Goal: Task Accomplishment & Management: Manage account settings

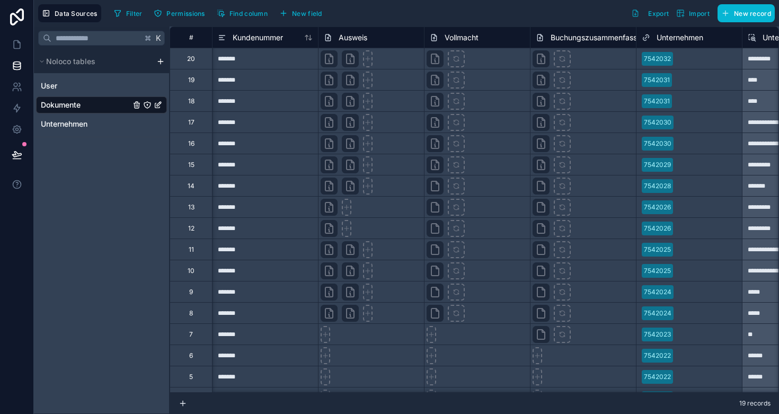
scroll to position [0, 185]
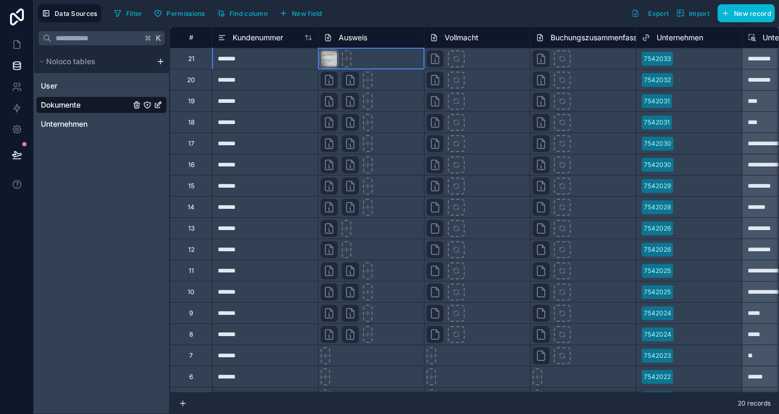
click at [332, 60] on div at bounding box center [329, 58] width 17 height 17
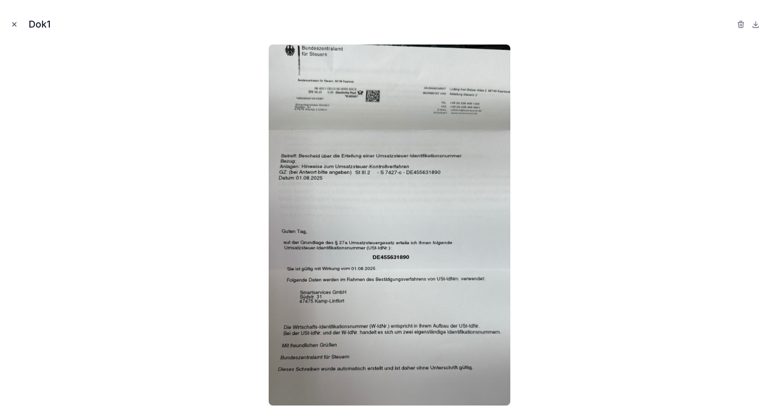
click at [13, 26] on icon "Close modal" at bounding box center [14, 24] width 7 height 7
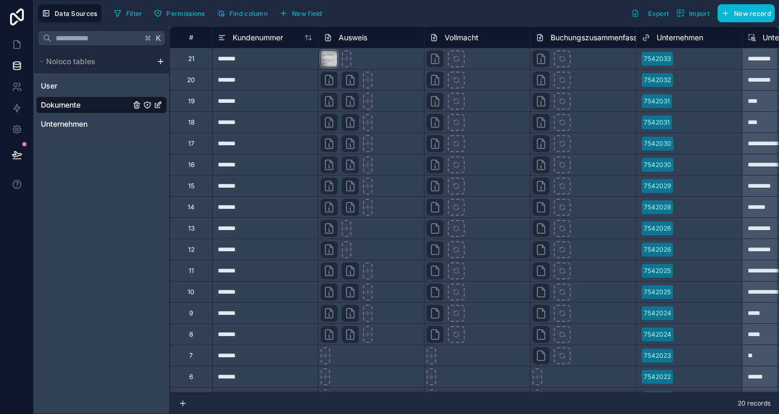
click at [333, 59] on div at bounding box center [329, 58] width 17 height 17
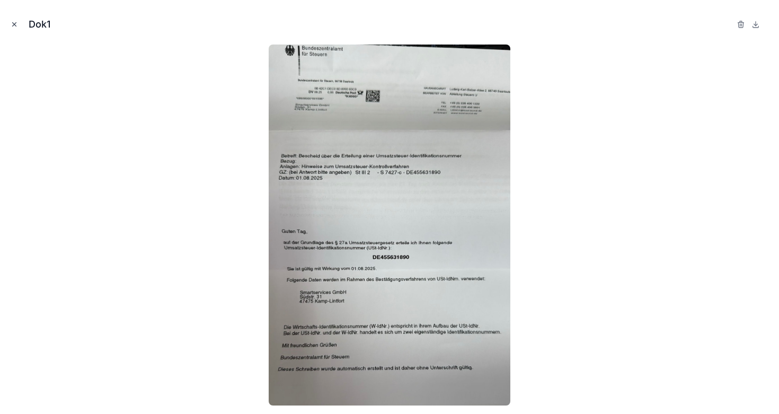
click at [11, 21] on icon "Close modal" at bounding box center [14, 24] width 7 height 7
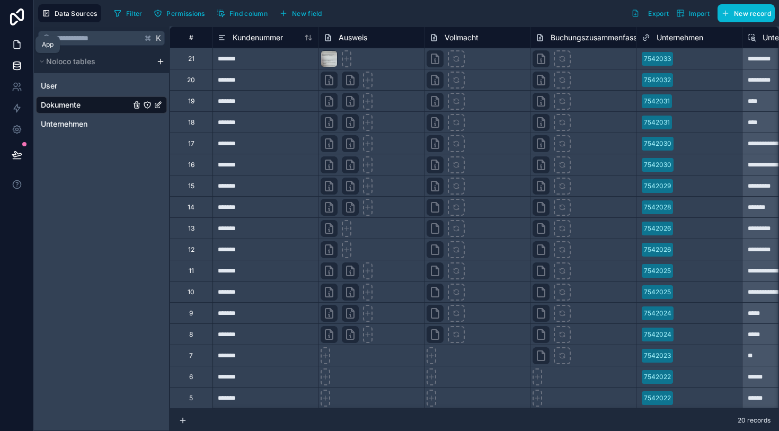
click at [13, 48] on icon at bounding box center [17, 44] width 11 height 11
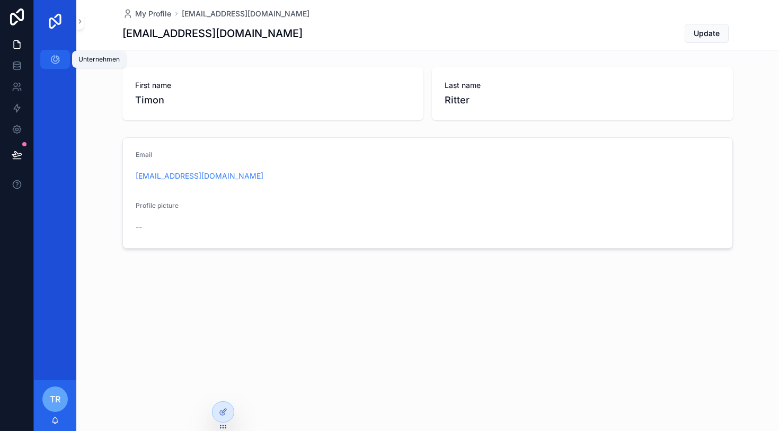
click at [54, 61] on icon "scrollable content" at bounding box center [55, 59] width 11 height 11
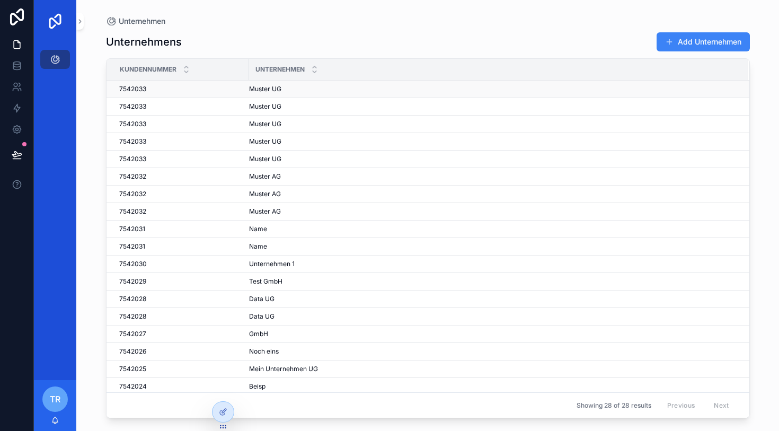
click at [187, 87] on div "7542033 7542033" at bounding box center [180, 89] width 123 height 8
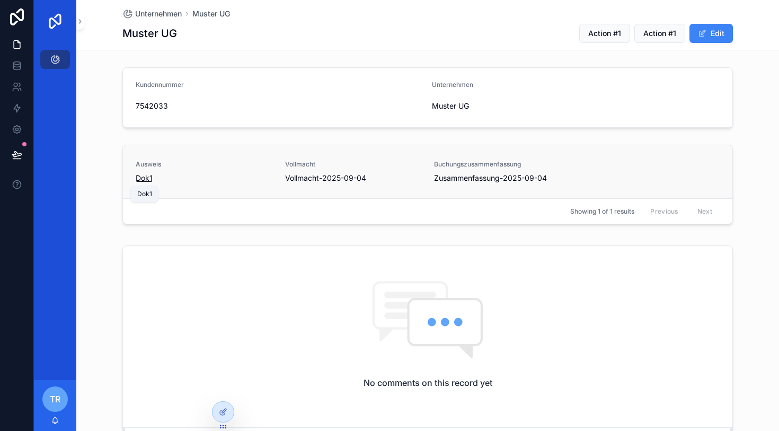
click at [146, 179] on span "Dok1" at bounding box center [144, 178] width 17 height 11
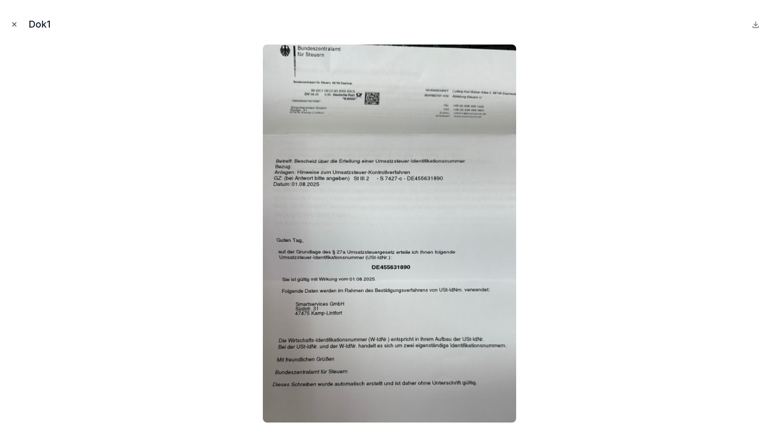
click at [13, 25] on icon "Close modal" at bounding box center [14, 24] width 7 height 7
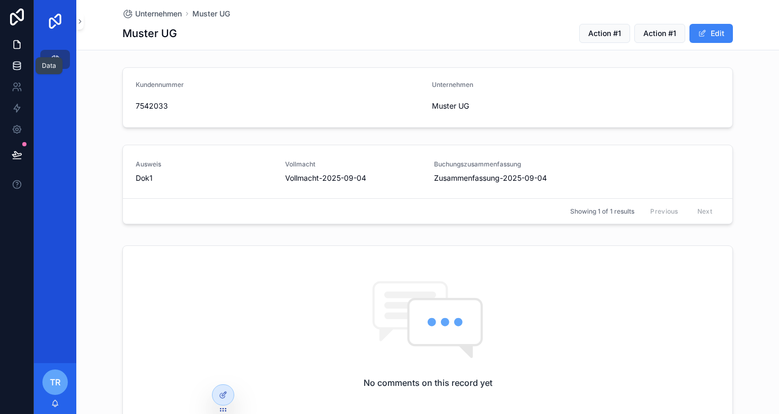
click at [15, 64] on icon at bounding box center [17, 65] width 11 height 11
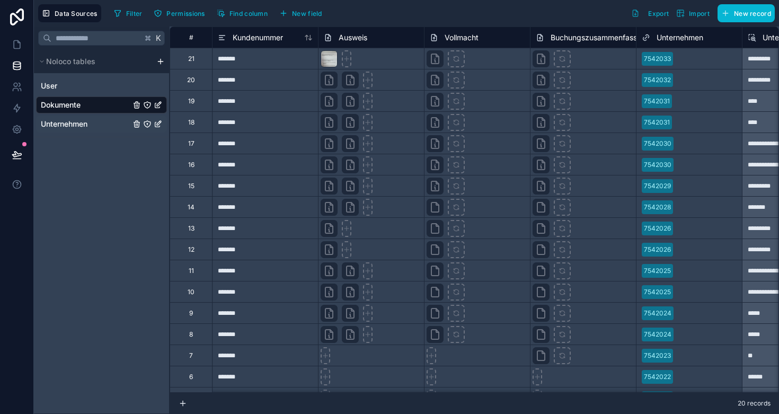
click at [61, 120] on span "Unternehmen" at bounding box center [64, 124] width 47 height 11
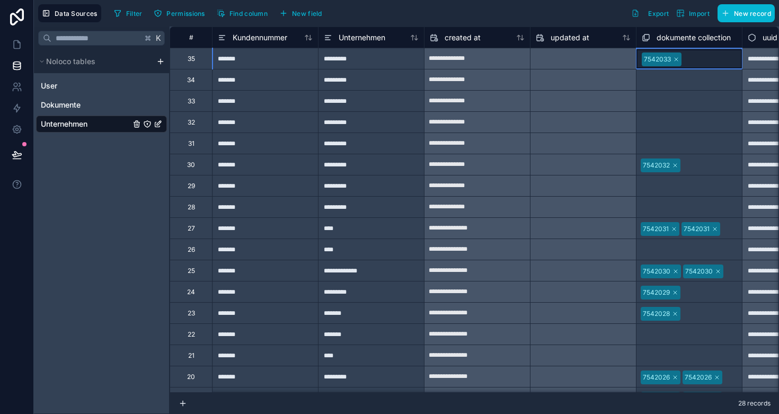
click at [650, 60] on div "7542033" at bounding box center [657, 60] width 27 height 10
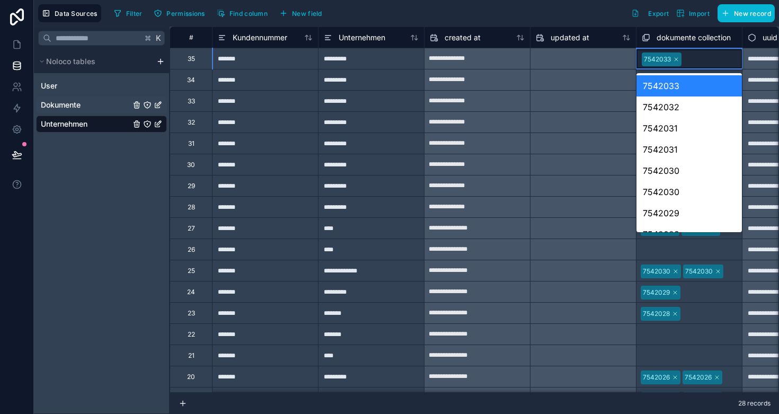
click at [76, 102] on span "Dokumente" at bounding box center [61, 105] width 40 height 11
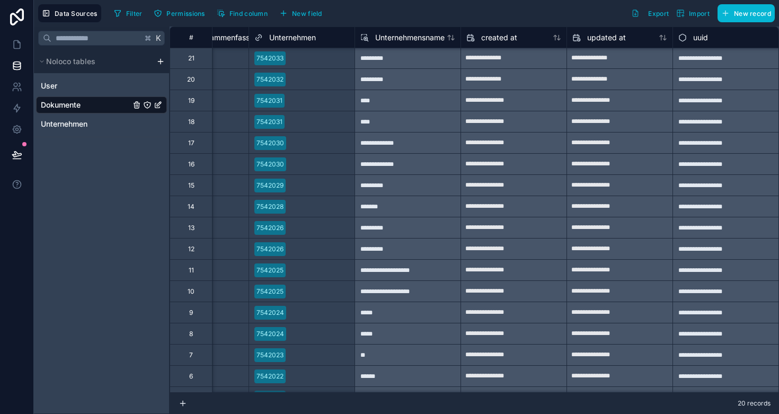
scroll to position [1, 387]
click at [369, 60] on div "*********" at bounding box center [407, 58] width 106 height 21
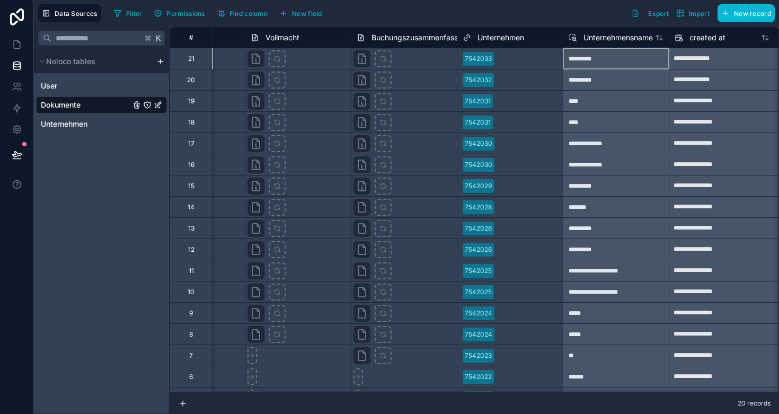
scroll to position [0, 179]
click at [7, 40] on link at bounding box center [16, 44] width 33 height 21
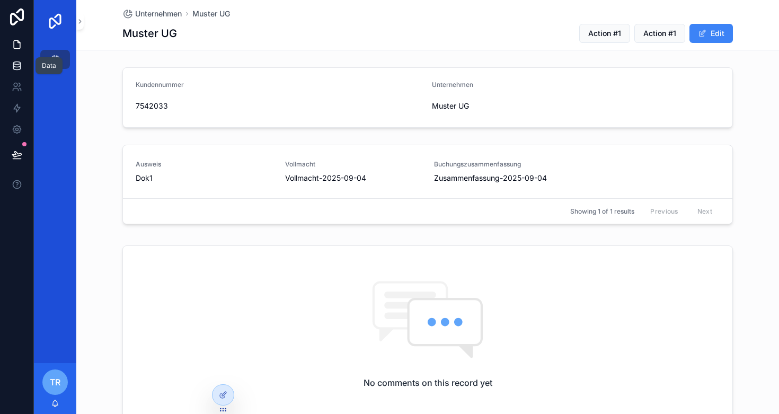
click at [15, 72] on link at bounding box center [16, 65] width 33 height 21
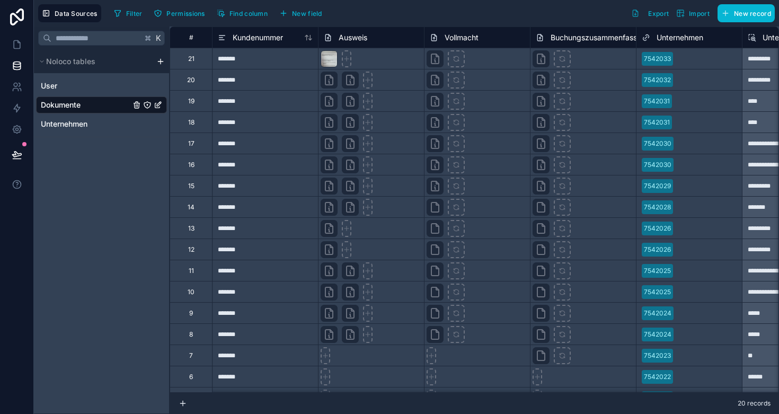
click at [159, 64] on html "**********" at bounding box center [389, 207] width 779 height 414
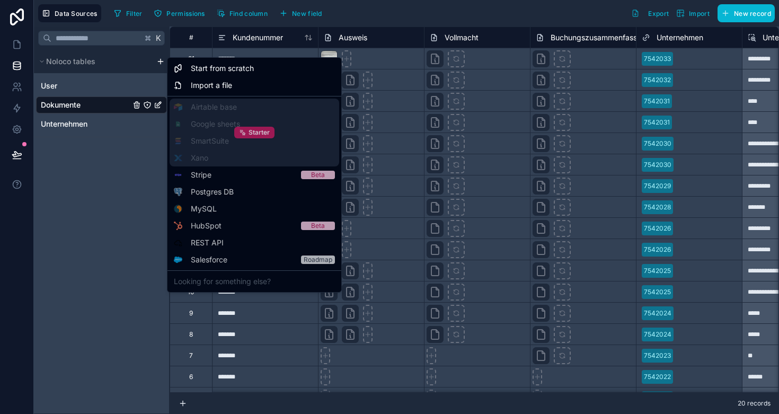
click at [247, 134] on div "Starter" at bounding box center [254, 133] width 40 height 12
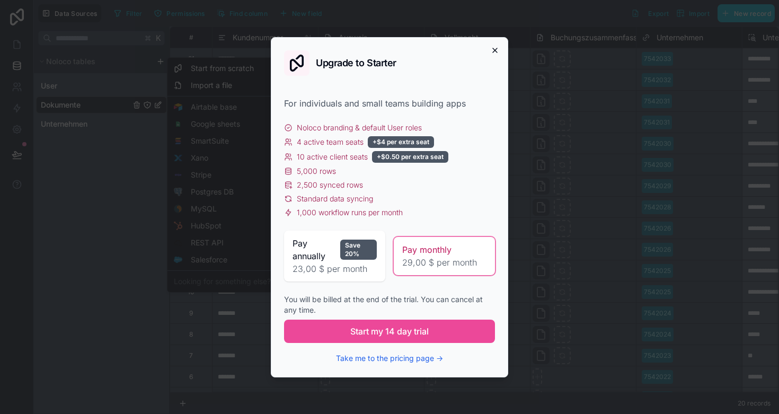
click at [496, 49] on icon "button" at bounding box center [495, 50] width 4 height 4
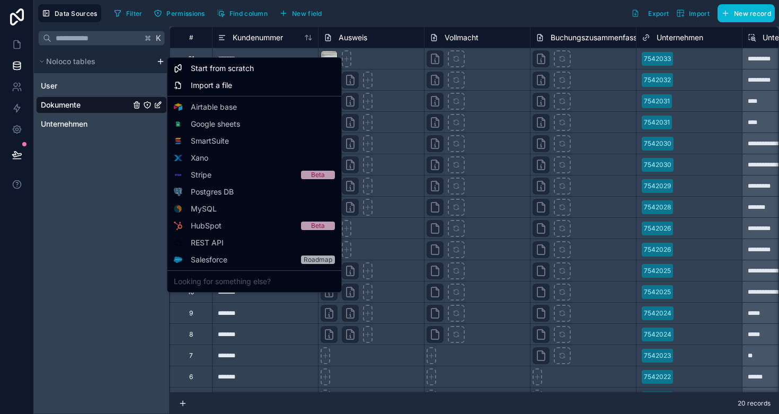
click at [161, 64] on html "**********" at bounding box center [389, 207] width 779 height 414
click at [162, 64] on html "**********" at bounding box center [389, 207] width 779 height 414
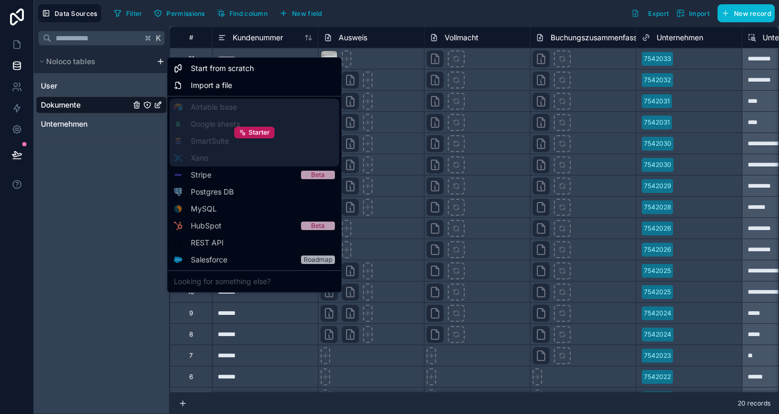
click at [202, 131] on div "Starter" at bounding box center [255, 133] width 170 height 68
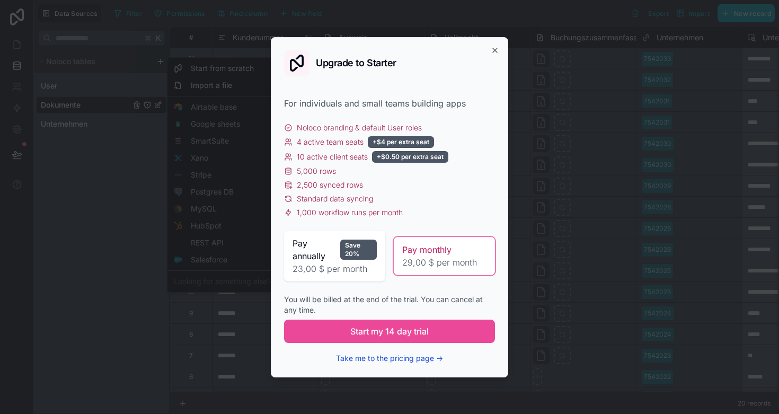
click at [387, 358] on button "Take me to the pricing page →" at bounding box center [389, 358] width 107 height 11
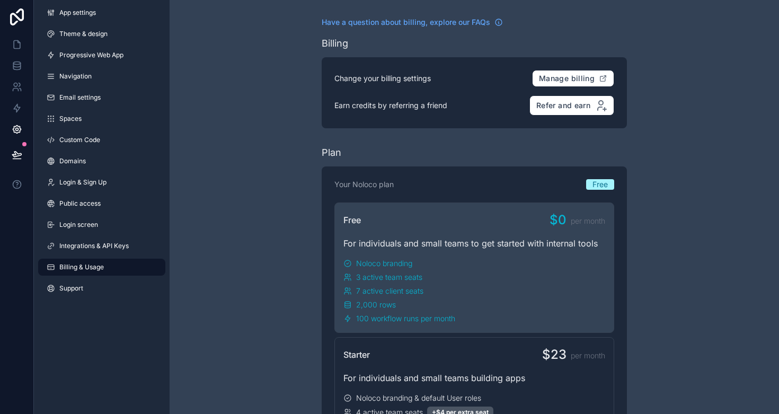
click at [105, 270] on html "App settings Theme & design Progressive Web App Navigation Email settings Space…" at bounding box center [389, 207] width 779 height 414
click at [101, 246] on html "App settings Theme & design Progressive Web App Navigation Email settings Space…" at bounding box center [389, 207] width 779 height 414
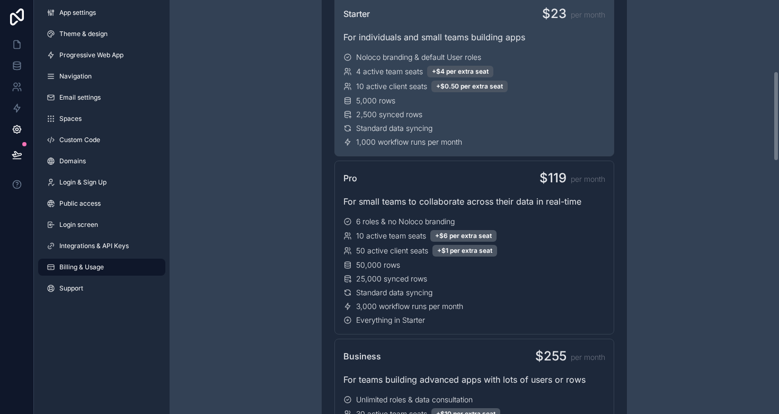
scroll to position [522, 0]
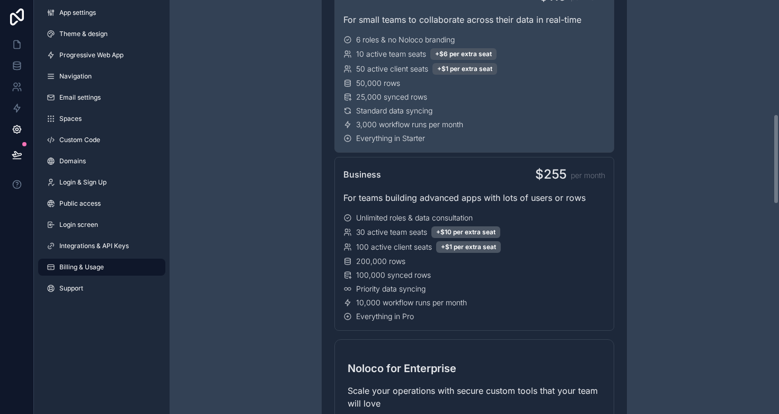
click at [485, 111] on div "Standard data syncing" at bounding box center [474, 110] width 262 height 11
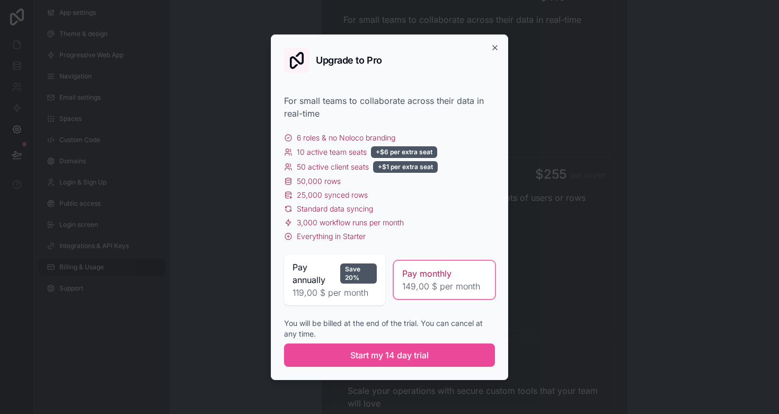
click at [354, 285] on div "Pay annually Save 20%" at bounding box center [334, 273] width 84 height 25
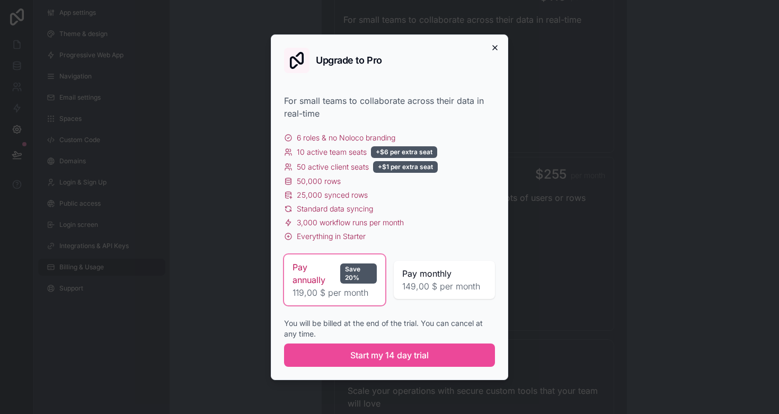
click at [493, 47] on icon "button" at bounding box center [495, 47] width 8 height 8
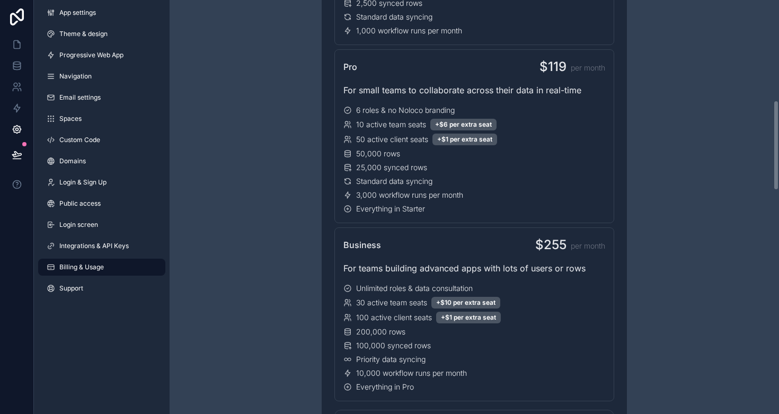
scroll to position [452, 0]
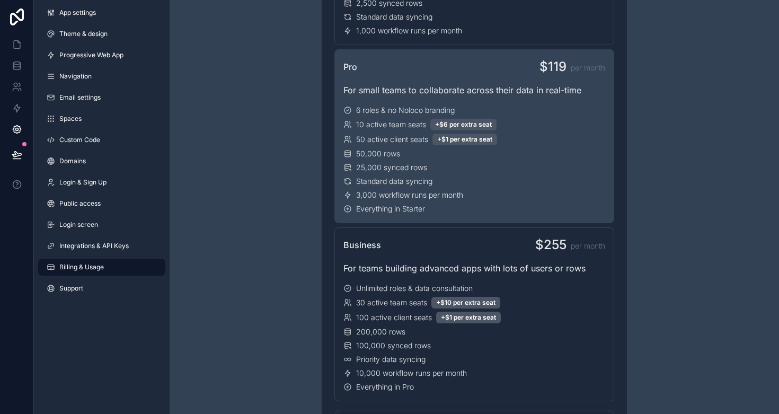
click at [440, 176] on div "Standard data syncing" at bounding box center [474, 181] width 262 height 11
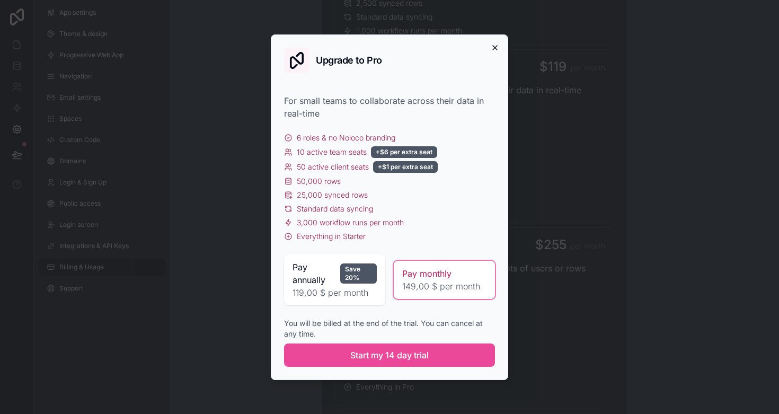
click at [494, 49] on icon "button" at bounding box center [495, 48] width 4 height 4
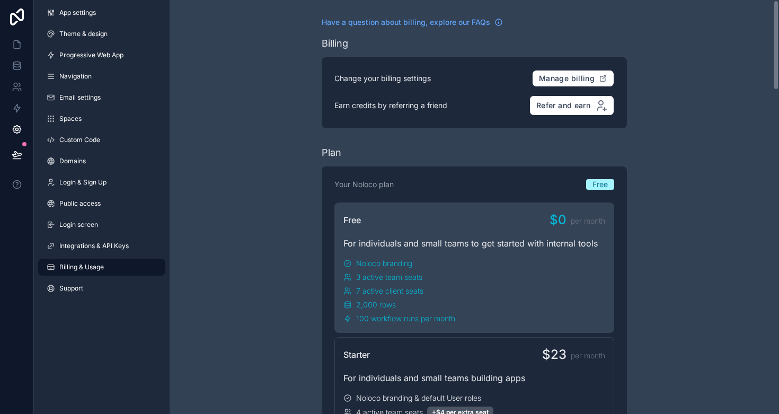
scroll to position [0, 0]
click at [13, 41] on icon at bounding box center [17, 44] width 11 height 11
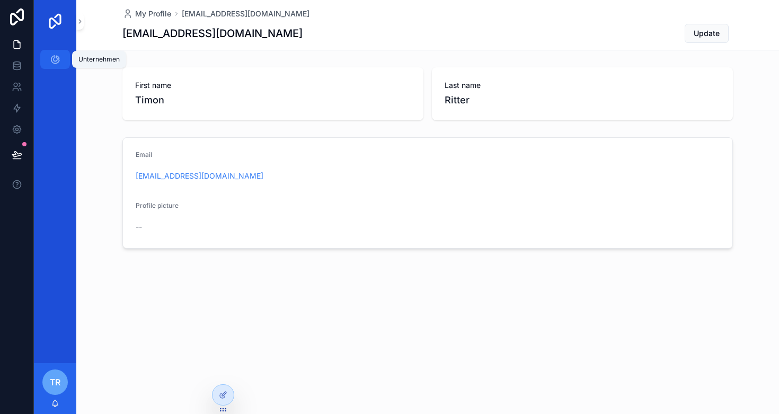
click at [57, 59] on icon "scrollable content" at bounding box center [55, 59] width 11 height 11
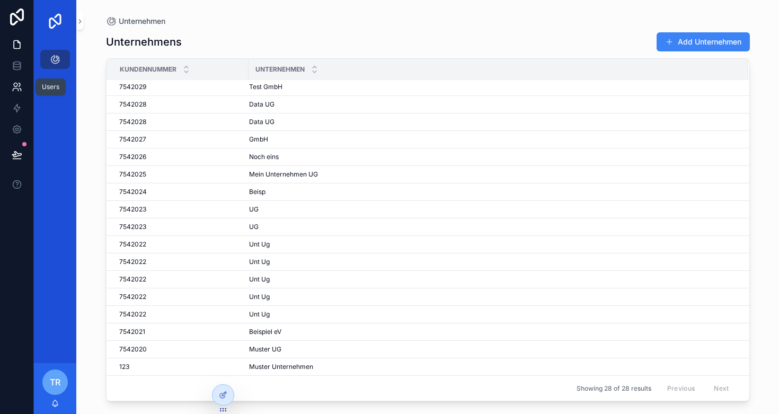
click at [13, 85] on icon at bounding box center [17, 87] width 11 height 11
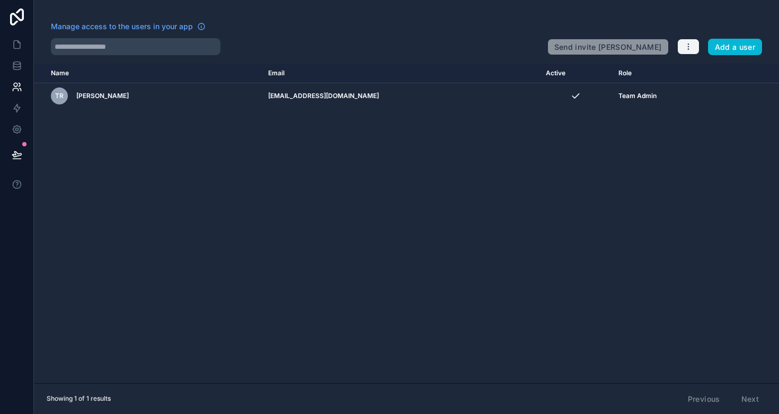
click at [683, 49] on button "button" at bounding box center [688, 47] width 22 height 16
click at [517, 271] on div "Name Email Active Role [DOMAIN_NAME] TR [PERSON_NAME] [EMAIL_ADDRESS][DOMAIN_NA…" at bounding box center [406, 224] width 745 height 320
click at [137, 26] on span "Manage access to the users in your app" at bounding box center [122, 26] width 142 height 11
click at [731, 49] on button "Add a user" at bounding box center [735, 47] width 55 height 17
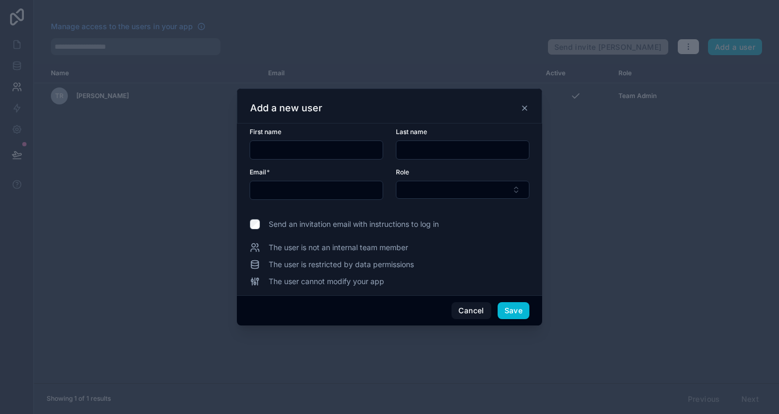
click at [521, 108] on icon at bounding box center [524, 108] width 8 height 8
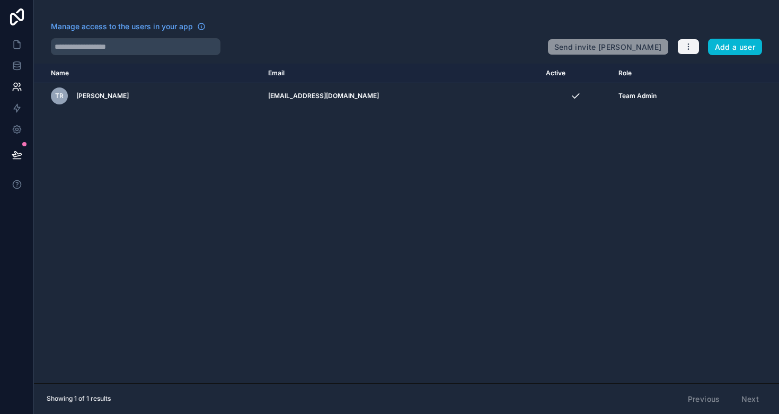
click at [685, 46] on icon "button" at bounding box center [688, 46] width 8 height 8
click at [140, 190] on div "Name Email Active Role [DOMAIN_NAME] TR [PERSON_NAME] [EMAIL_ADDRESS][DOMAIN_NA…" at bounding box center [406, 224] width 745 height 320
click at [13, 45] on icon at bounding box center [17, 44] width 11 height 11
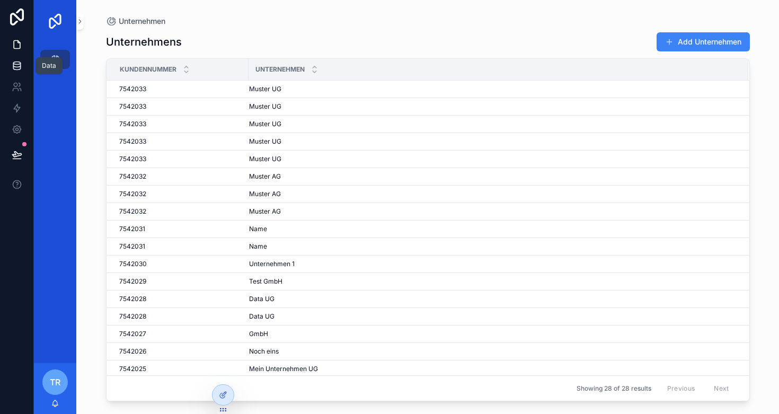
click at [21, 61] on icon at bounding box center [17, 65] width 11 height 11
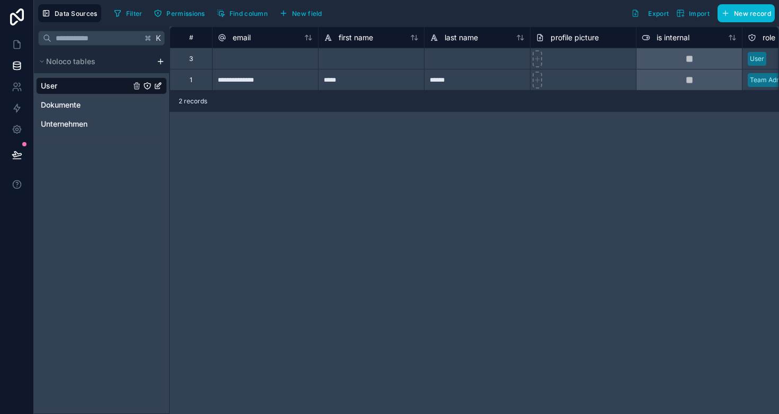
click at [156, 85] on icon "User" at bounding box center [158, 86] width 8 height 8
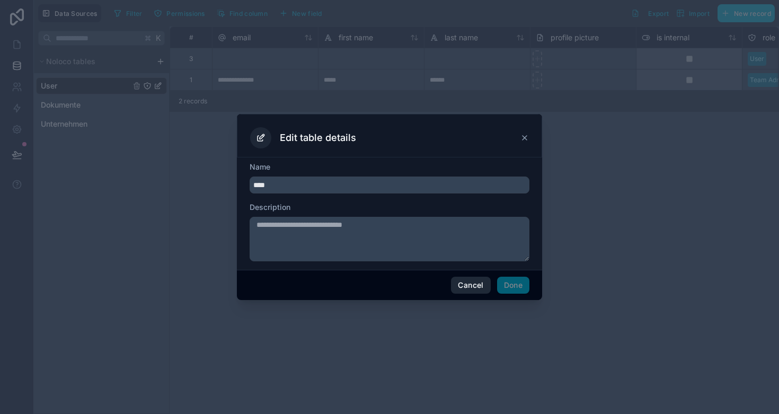
click at [475, 289] on button "Cancel" at bounding box center [470, 285] width 39 height 17
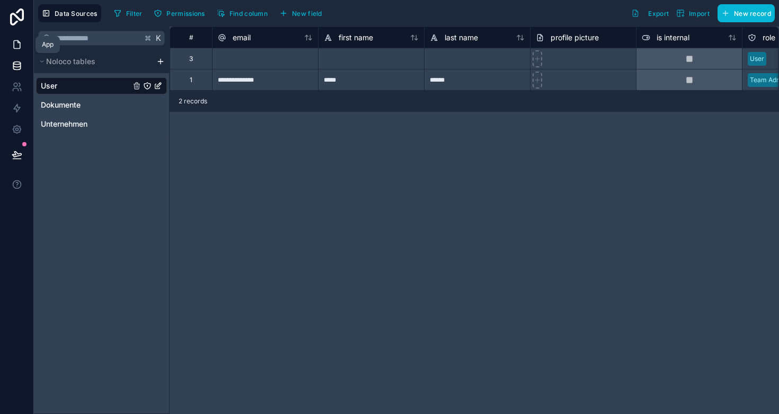
click at [17, 48] on icon at bounding box center [17, 45] width 6 height 8
